Goal: Check status: Check status

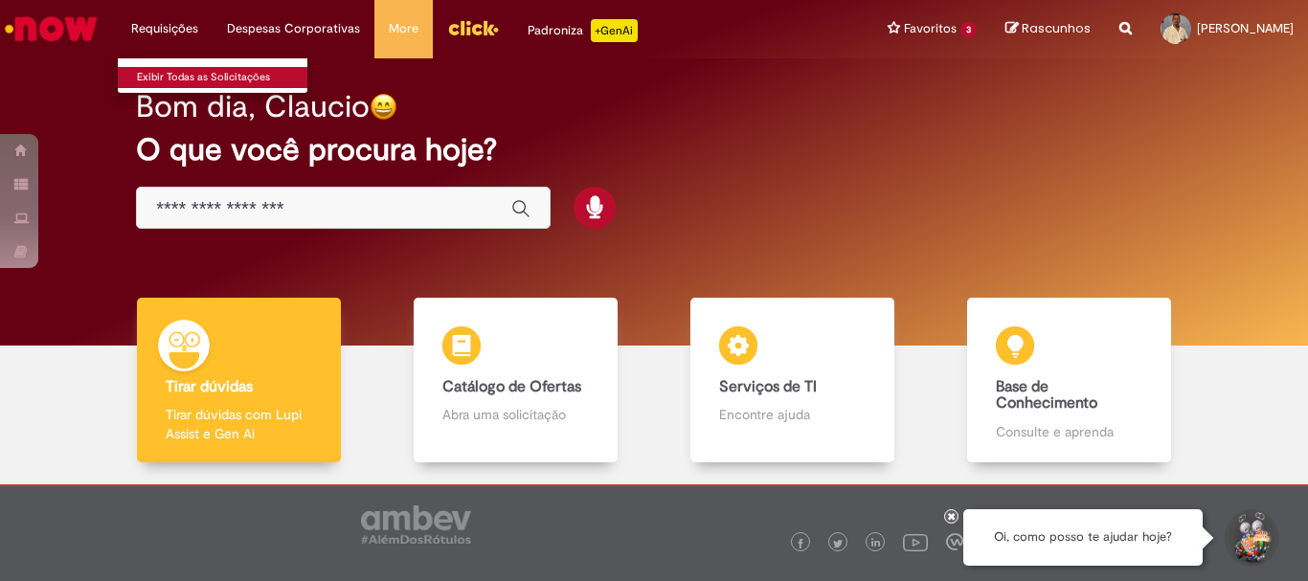
click at [193, 67] on link "Exibir Todas as Solicitações" at bounding box center [223, 77] width 211 height 21
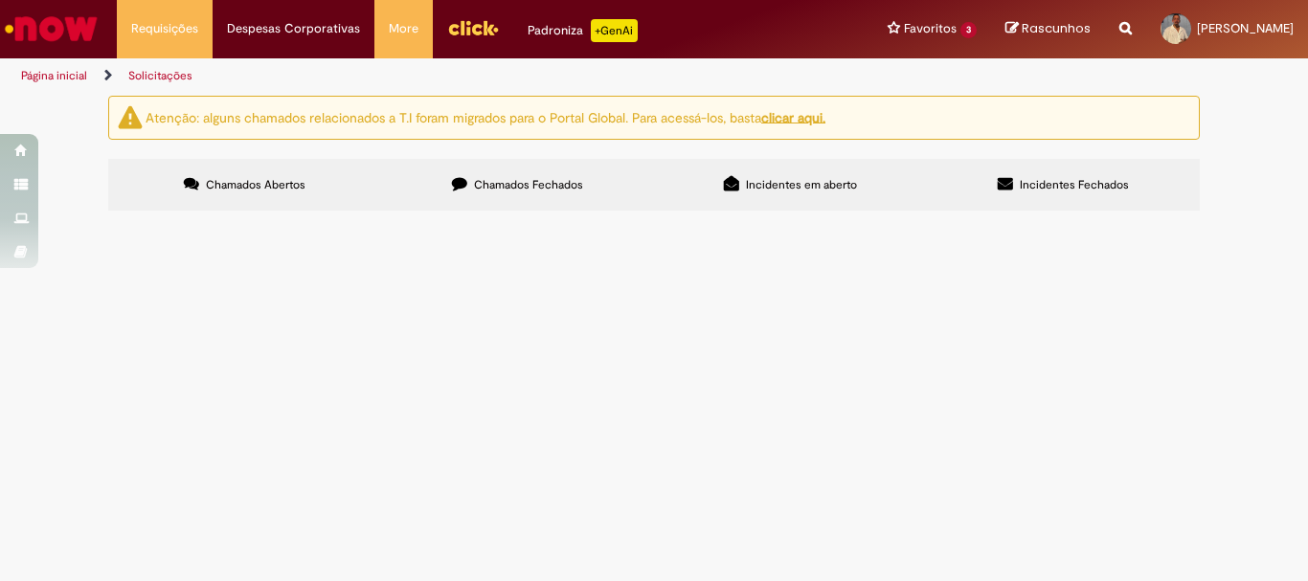
click at [532, 174] on label "Chamados Fechados" at bounding box center [517, 185] width 273 height 52
click at [741, 199] on label "Incidentes em aberto" at bounding box center [790, 185] width 273 height 52
click at [1032, 178] on span "Incidentes Fechados" at bounding box center [1074, 184] width 109 height 15
click at [70, 24] on img "Ir para a Homepage" at bounding box center [51, 29] width 99 height 38
